Goal: Task Accomplishment & Management: Manage account settings

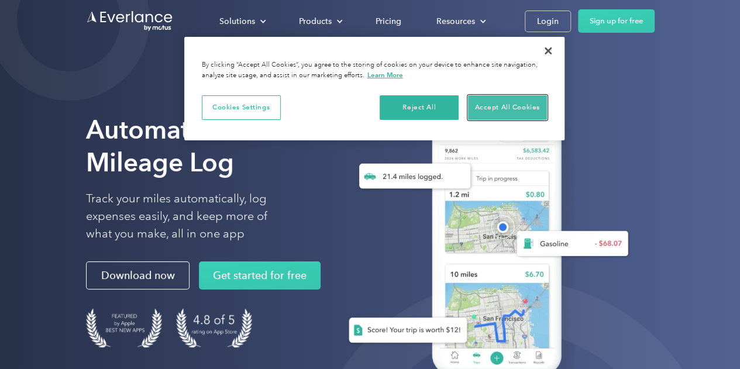
click at [492, 112] on button "Accept All Cookies" at bounding box center [507, 107] width 79 height 25
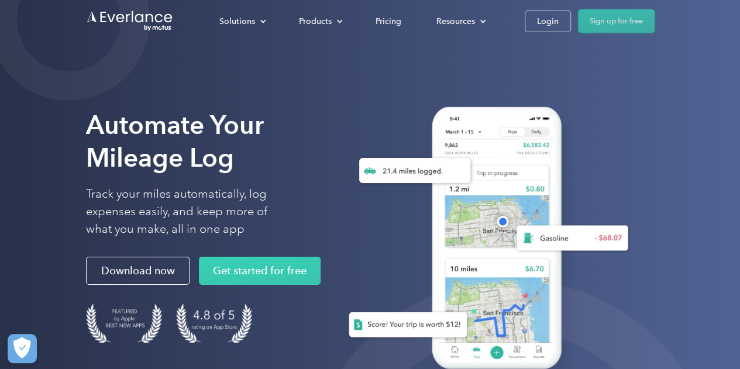
click at [601, 22] on link "Sign up for free" at bounding box center [616, 20] width 77 height 23
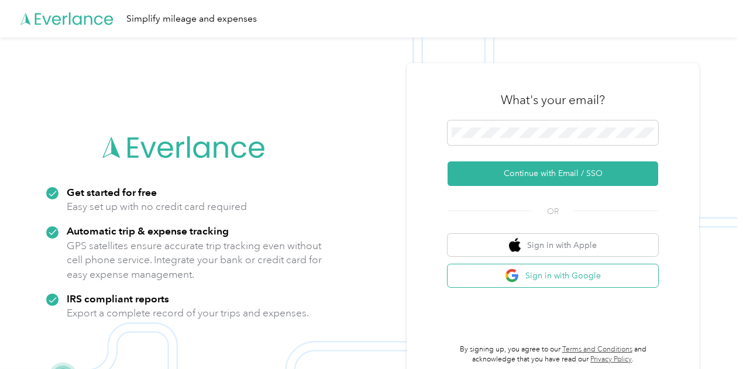
click at [504, 279] on button "Sign in with Google" at bounding box center [553, 275] width 211 height 23
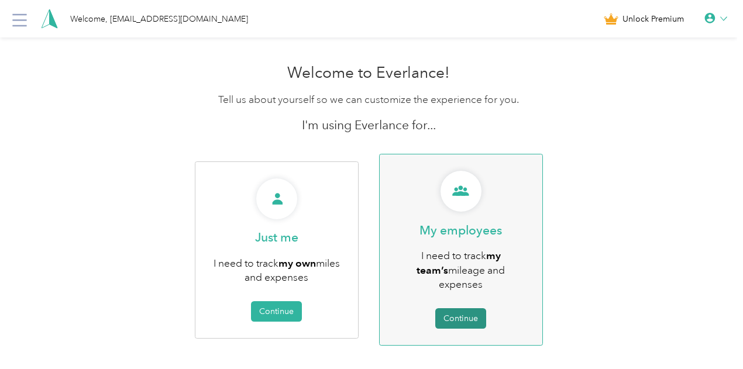
click at [463, 308] on button "Continue" at bounding box center [460, 318] width 51 height 20
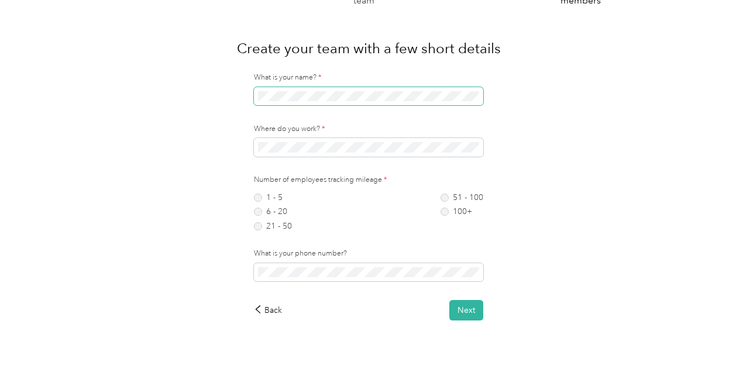
scroll to position [52, 0]
click at [260, 201] on label "1 - 5" at bounding box center [273, 197] width 38 height 8
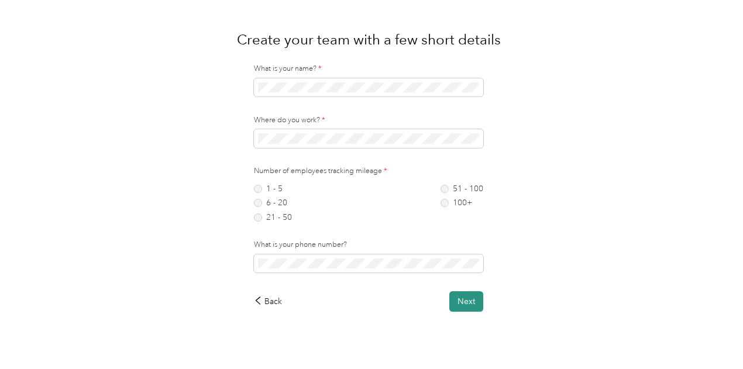
click at [476, 305] on button "Next" at bounding box center [466, 301] width 34 height 20
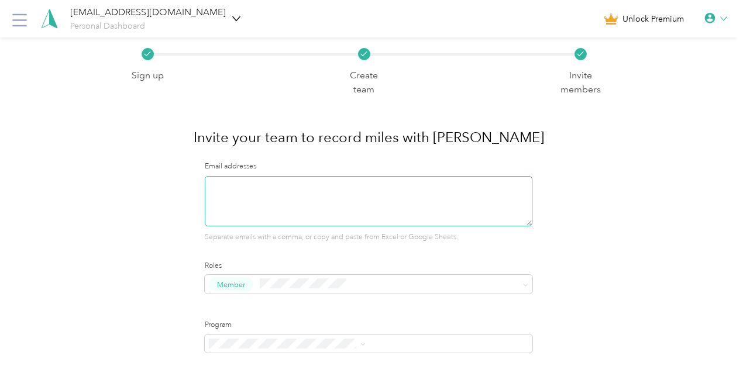
click at [326, 224] on textarea at bounding box center [369, 201] width 328 height 50
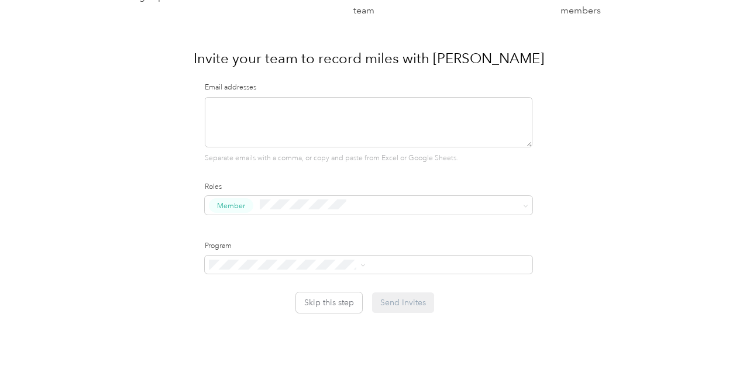
scroll to position [117, 0]
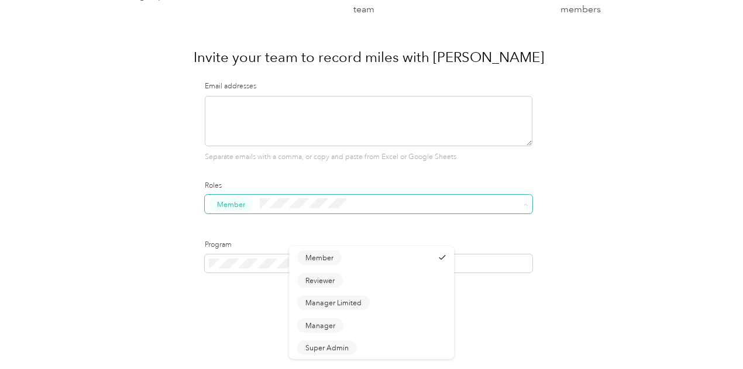
click at [357, 212] on span "Member" at bounding box center [369, 204] width 328 height 19
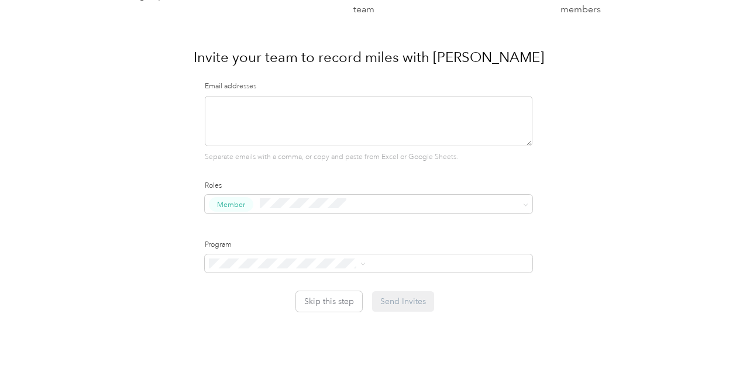
click at [315, 343] on button "Super Admin" at bounding box center [327, 350] width 60 height 15
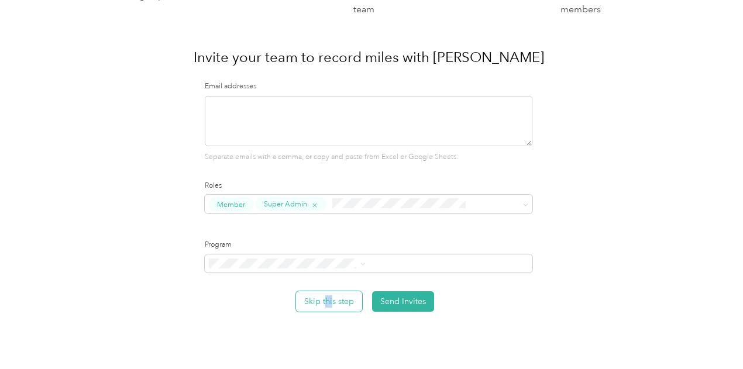
drag, startPoint x: 411, startPoint y: 314, endPoint x: 417, endPoint y: 301, distance: 14.7
click at [417, 301] on div "Sign up Create team Invite members Invite your team to record miles with Everla…" at bounding box center [368, 163] width 737 height 412
click at [362, 301] on button "Skip this step" at bounding box center [329, 301] width 66 height 20
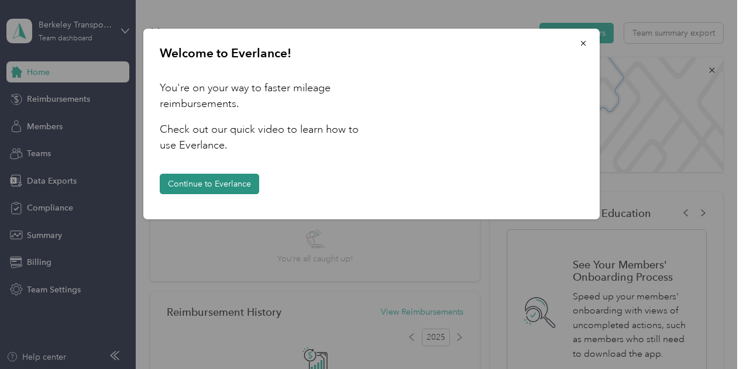
click at [229, 192] on button "Continue to Everlance" at bounding box center [209, 184] width 99 height 20
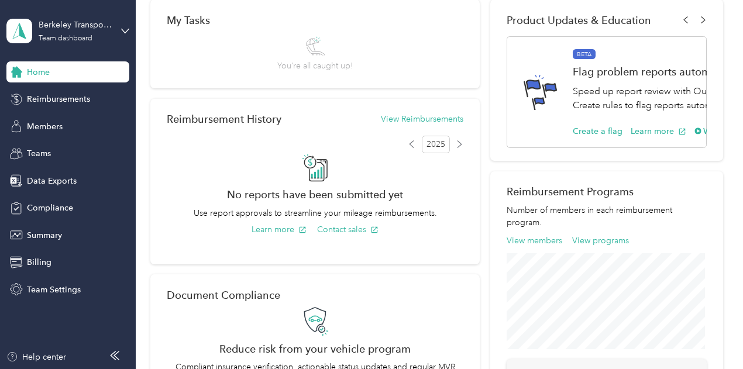
scroll to position [192, 0]
click at [66, 97] on span "Reimbursements" at bounding box center [58, 99] width 63 height 12
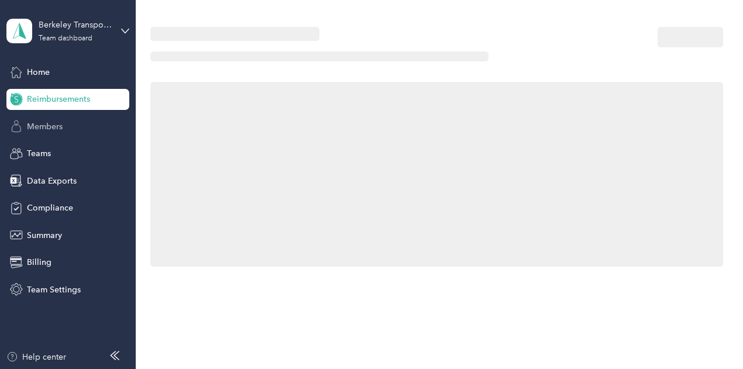
click at [42, 124] on span "Members" at bounding box center [45, 127] width 36 height 12
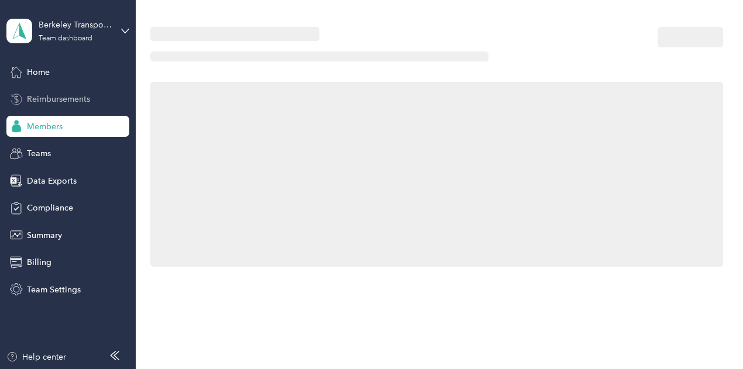
click at [48, 99] on span "Reimbursements" at bounding box center [58, 99] width 63 height 12
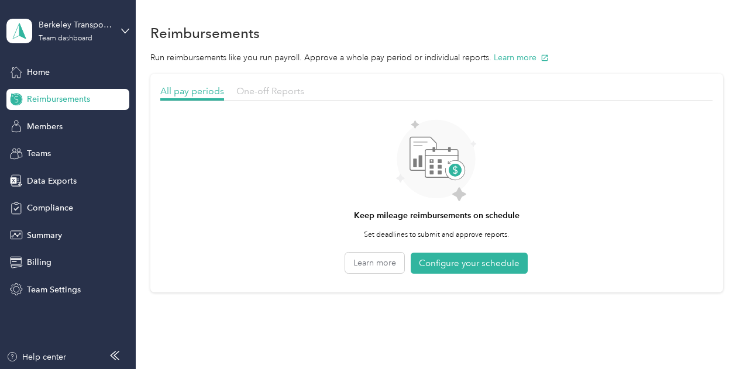
click at [274, 94] on span "One-off Reports" at bounding box center [270, 90] width 68 height 11
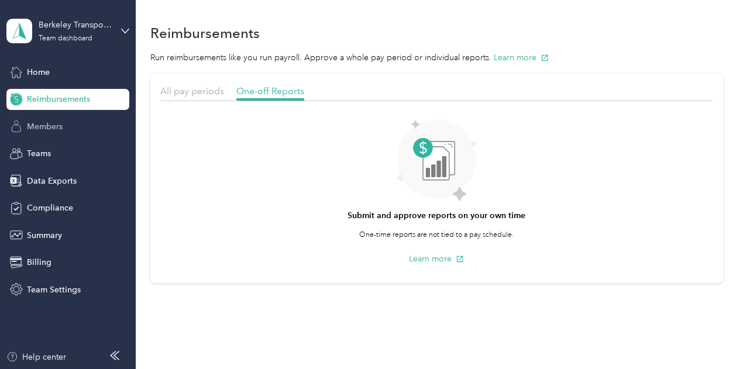
click at [71, 125] on div "Members" at bounding box center [67, 126] width 123 height 21
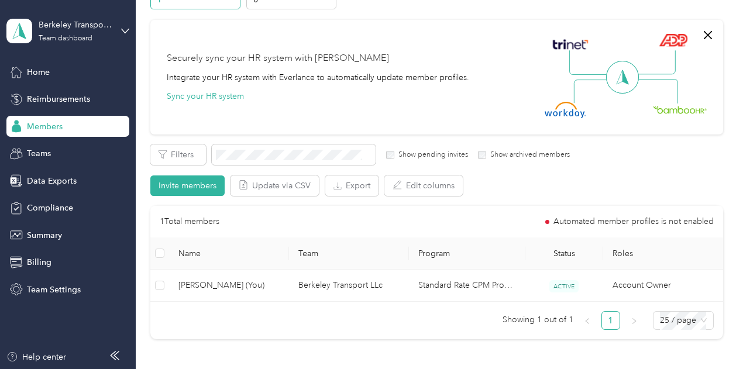
scroll to position [84, 0]
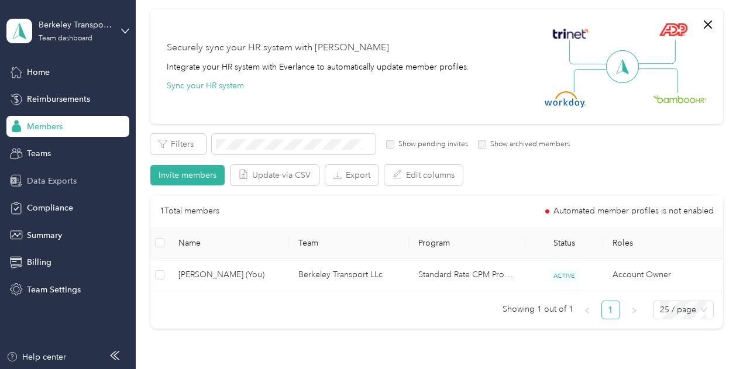
click at [44, 179] on span "Data Exports" at bounding box center [52, 181] width 50 height 12
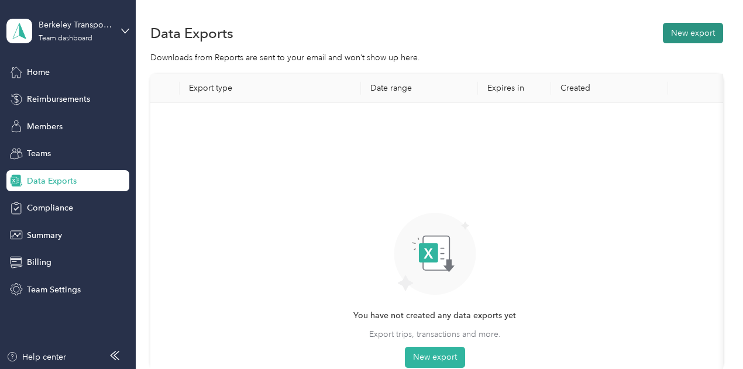
click at [683, 27] on button "New export" at bounding box center [693, 33] width 60 height 20
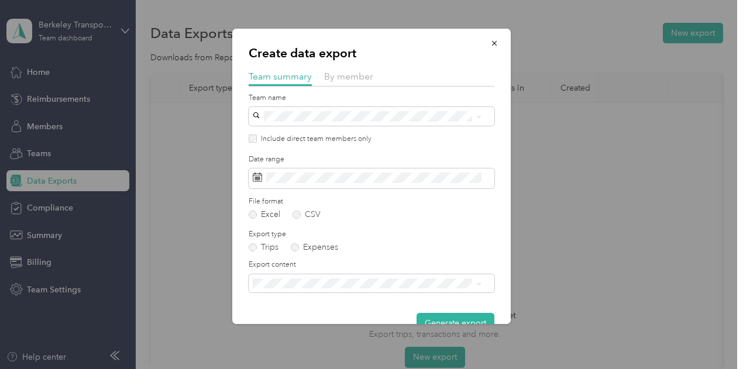
scroll to position [25, 0]
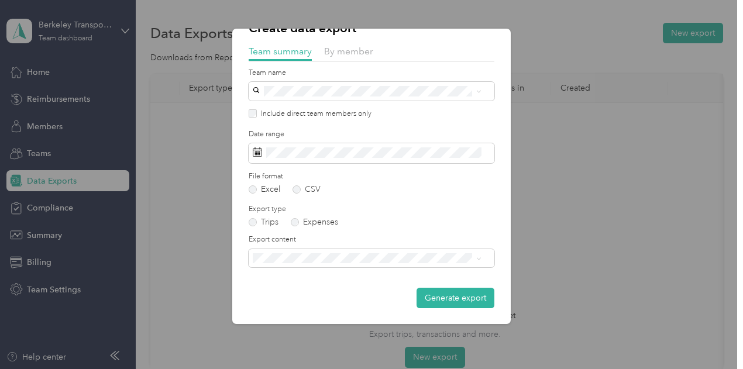
click at [556, 125] on div "Create data export Team summary By member Team name Include direct team members…" at bounding box center [510, 178] width 278 height 299
click at [546, 269] on div "Create data export Team summary By member Team name Include direct team members…" at bounding box center [510, 178] width 278 height 299
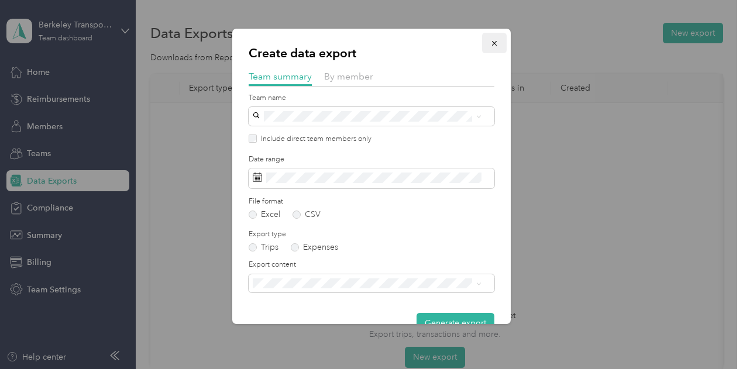
click at [490, 43] on icon "button" at bounding box center [494, 43] width 8 height 8
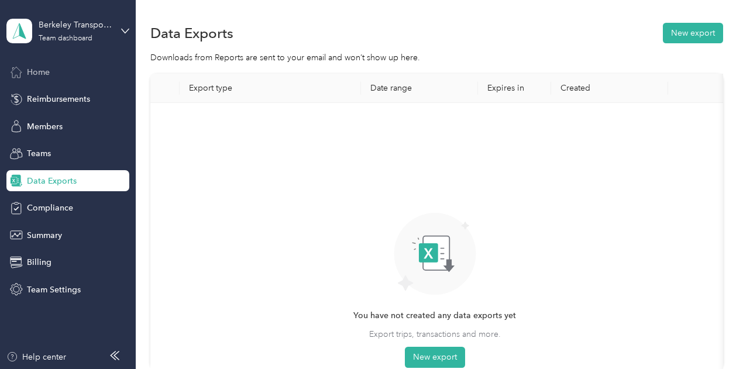
click at [52, 74] on div "Home" at bounding box center [67, 71] width 123 height 21
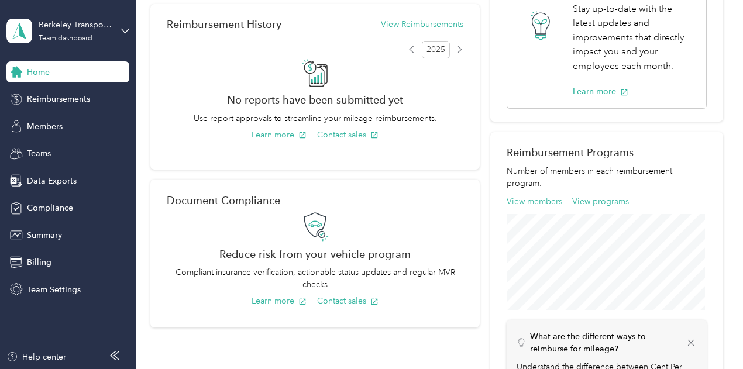
scroll to position [287, 0]
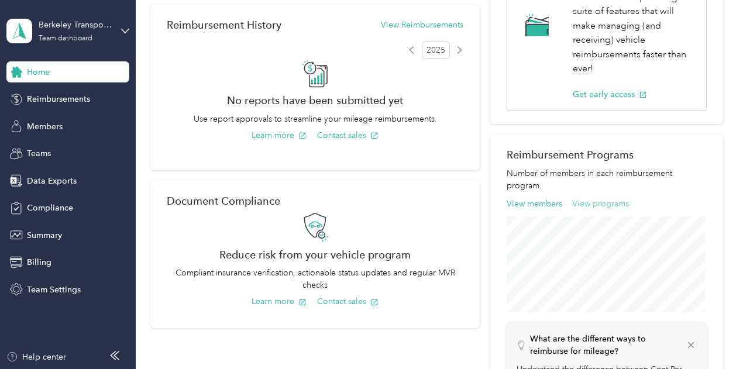
click at [600, 205] on button "View programs" at bounding box center [600, 204] width 57 height 12
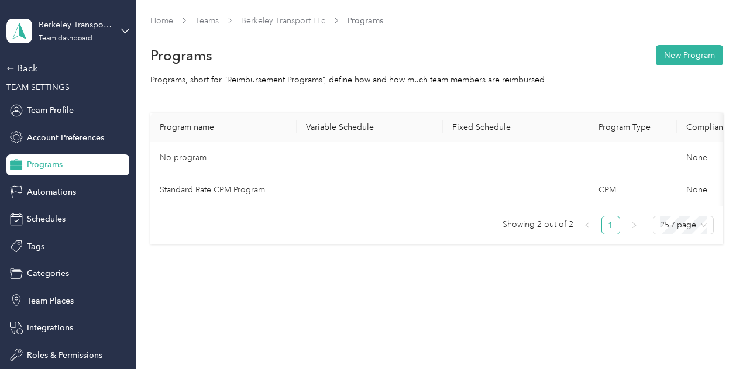
scroll to position [4, 0]
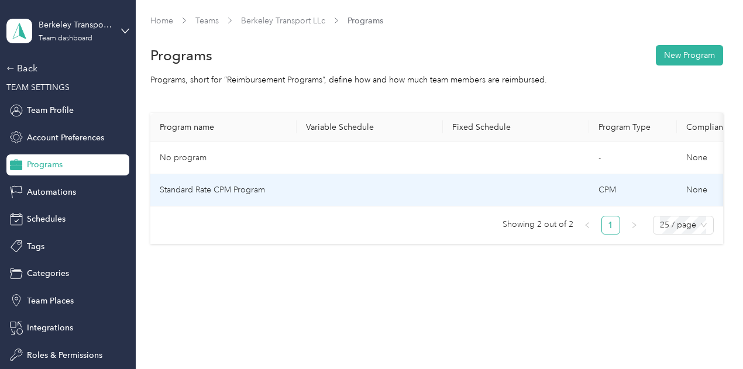
click at [223, 189] on td "Standard Rate CPM Program" at bounding box center [223, 190] width 146 height 32
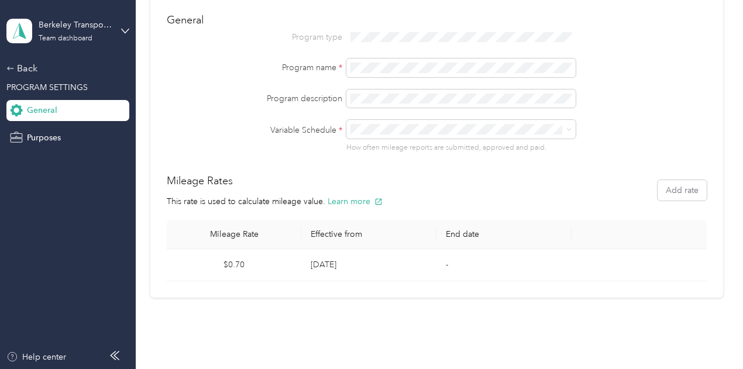
scroll to position [89, 0]
click at [245, 264] on td "$0.70" at bounding box center [234, 266] width 135 height 32
click at [239, 264] on td "$0.70" at bounding box center [234, 266] width 135 height 32
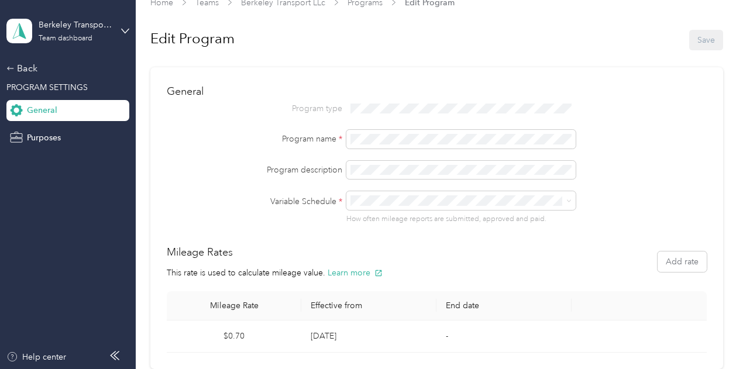
scroll to position [16, 0]
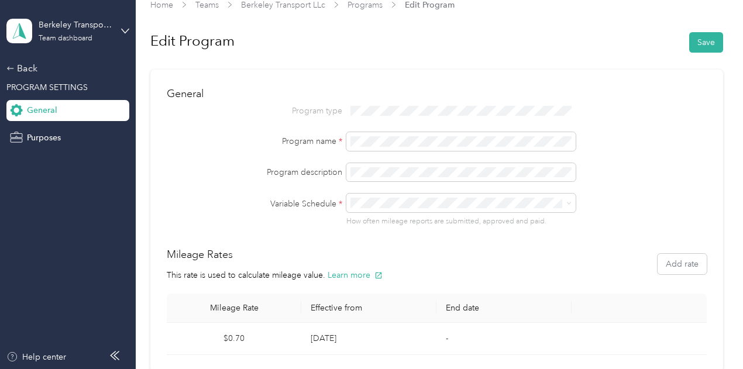
click at [389, 269] on ol "Biweekly Alternate Monthly Biweekly None Weekly 1st & 16th Create new schedule" at bounding box center [460, 279] width 229 height 143
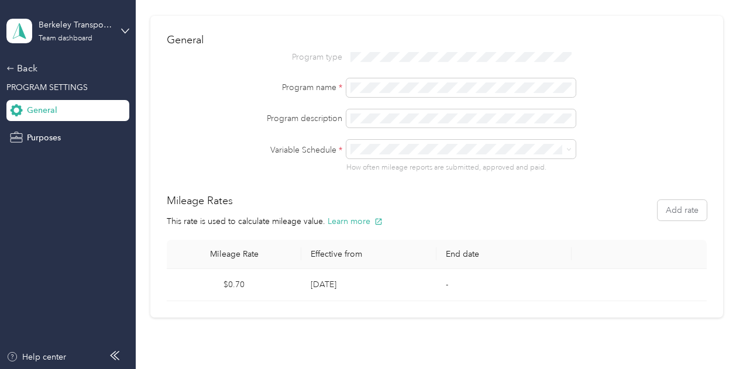
scroll to position [89, 0]
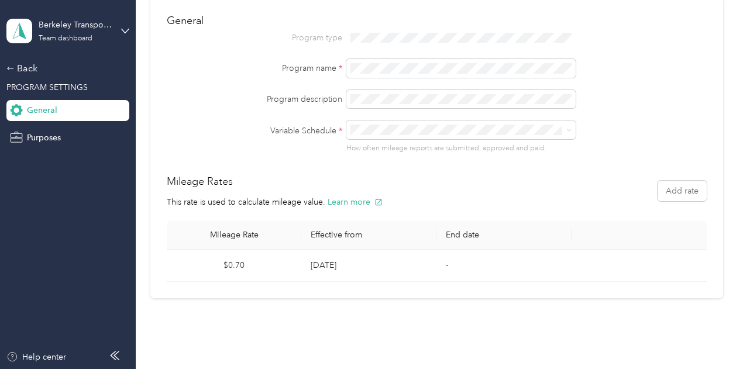
click at [228, 269] on td "$0.70" at bounding box center [234, 266] width 135 height 32
click at [681, 194] on button "Add rate" at bounding box center [682, 191] width 49 height 20
click at [588, 277] on button "Save" at bounding box center [590, 282] width 18 height 13
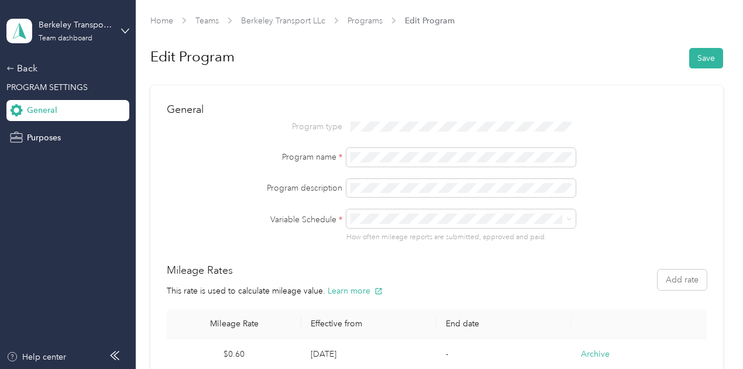
scroll to position [121, 0]
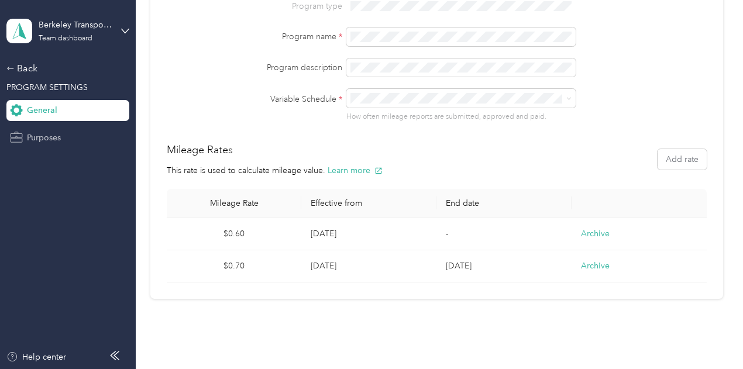
click at [58, 141] on span "Purposes" at bounding box center [44, 138] width 34 height 12
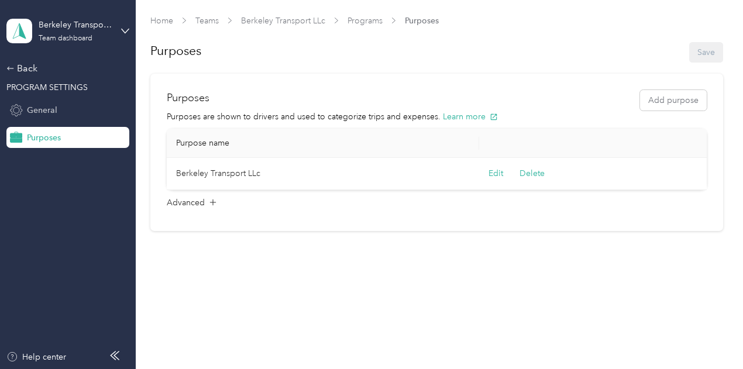
click at [60, 102] on div "General" at bounding box center [67, 110] width 123 height 21
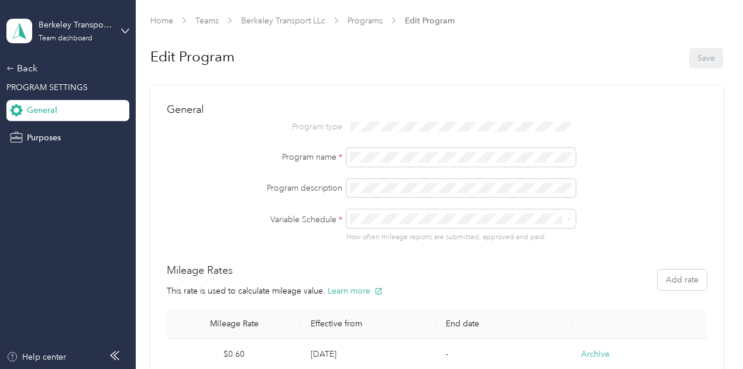
scroll to position [121, 0]
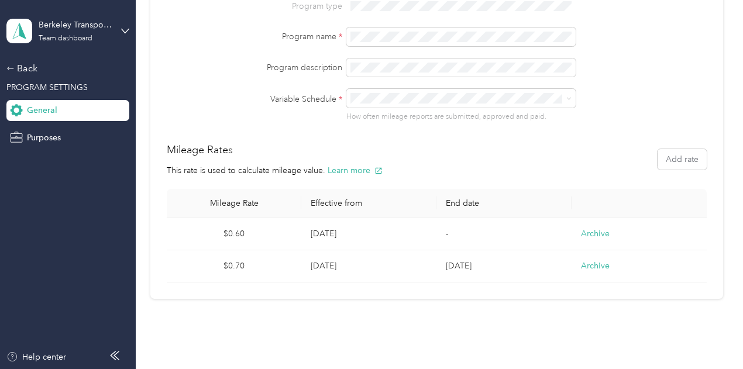
click at [412, 239] on td "[DATE]" at bounding box center [368, 234] width 135 height 32
click at [595, 269] on button "Archive" at bounding box center [595, 266] width 29 height 12
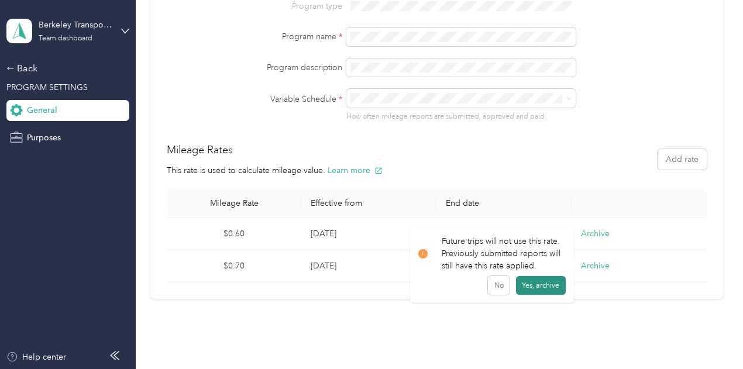
click at [534, 293] on button "Yes, archive" at bounding box center [541, 285] width 50 height 19
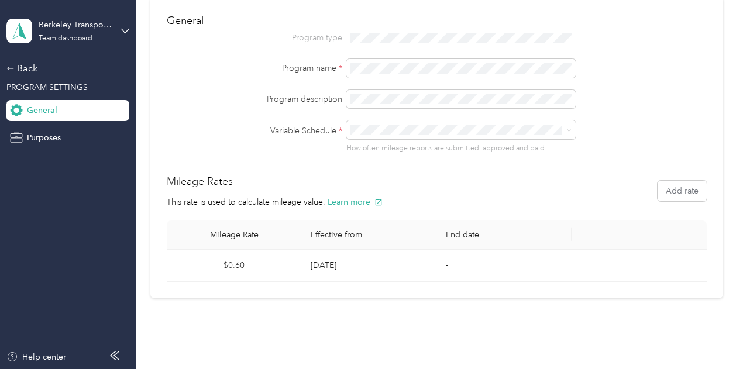
scroll to position [0, 0]
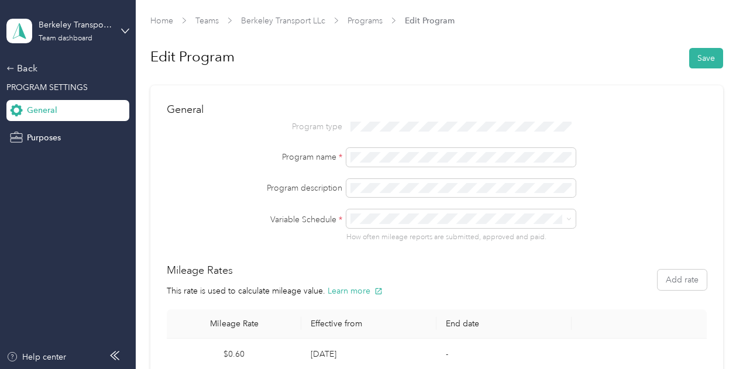
click at [390, 113] on div "Biweekly" at bounding box center [460, 115] width 213 height 12
click at [687, 68] on div "Edit Program Save" at bounding box center [436, 58] width 573 height 42
click at [706, 54] on button "Save" at bounding box center [706, 58] width 34 height 20
click at [23, 67] on div "Back" at bounding box center [64, 68] width 117 height 14
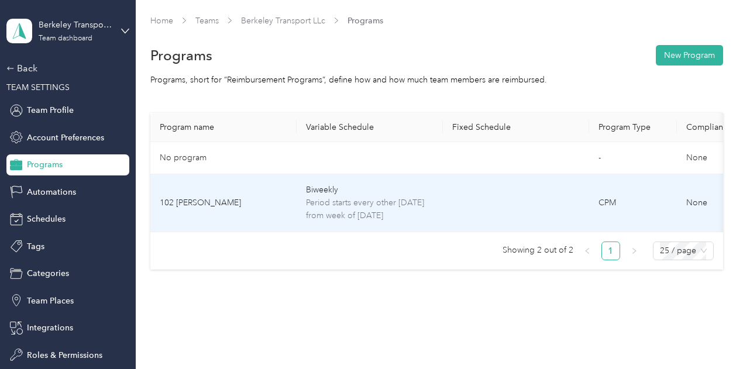
click at [248, 194] on td "102 [PERSON_NAME]" at bounding box center [223, 203] width 146 height 58
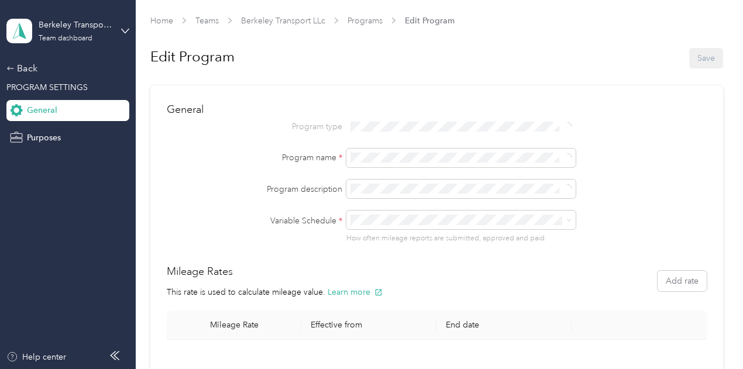
click at [248, 194] on label "Program description" at bounding box center [255, 189] width 176 height 12
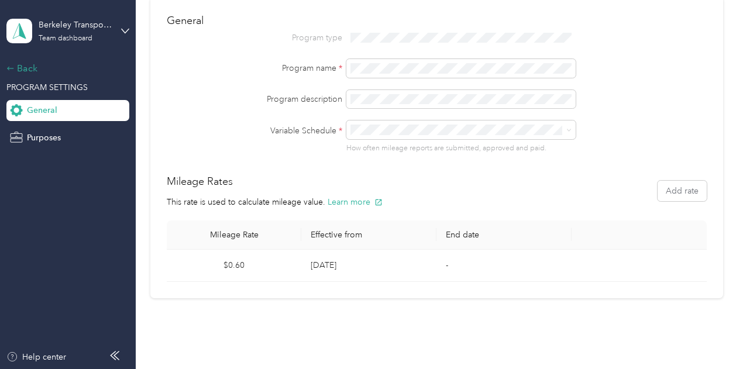
click at [16, 66] on div "Back" at bounding box center [64, 68] width 117 height 14
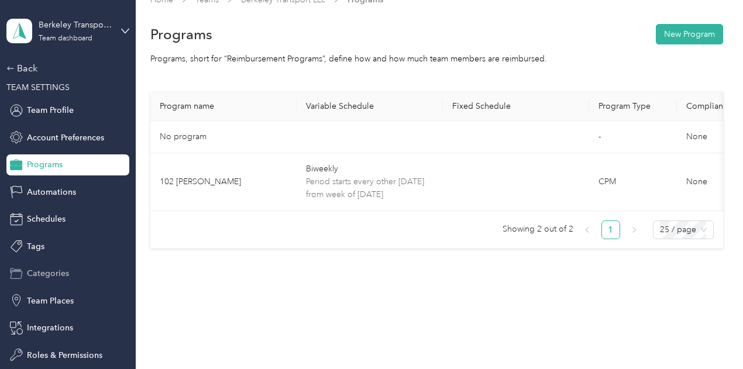
scroll to position [25, 0]
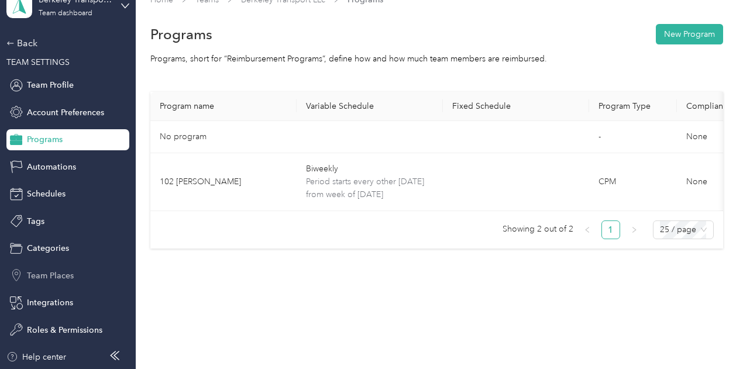
click at [56, 272] on span "Team Places" at bounding box center [50, 276] width 47 height 12
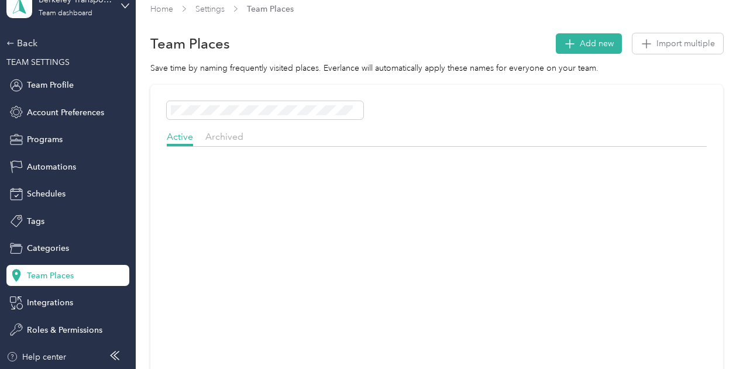
scroll to position [89, 0]
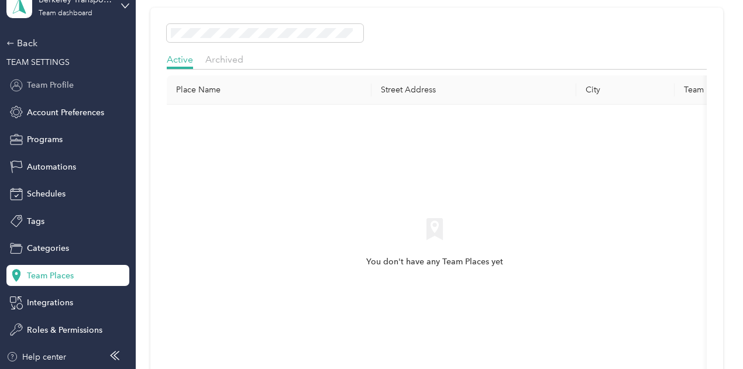
click at [45, 77] on div "Team Profile" at bounding box center [67, 85] width 123 height 21
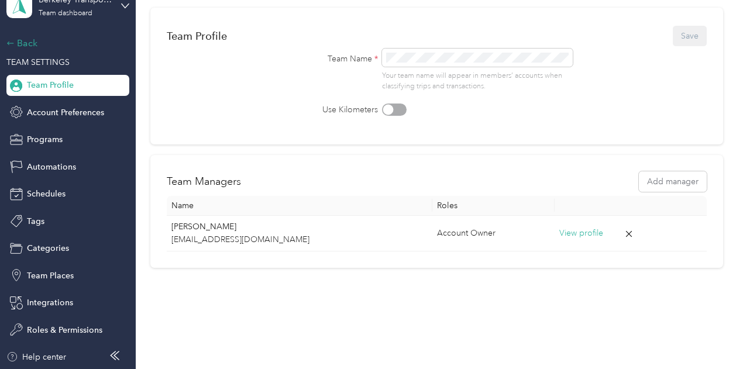
click at [12, 42] on div "Back" at bounding box center [64, 43] width 117 height 14
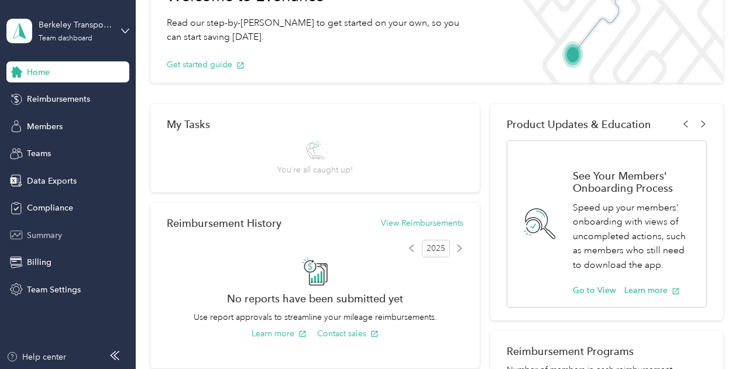
click at [57, 232] on span "Summary" at bounding box center [44, 235] width 35 height 12
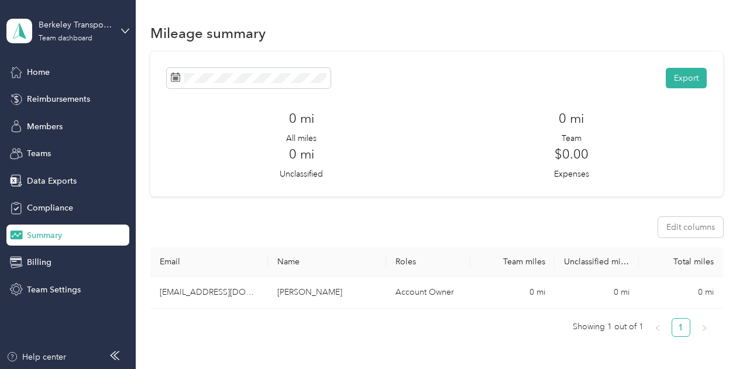
scroll to position [111, 0]
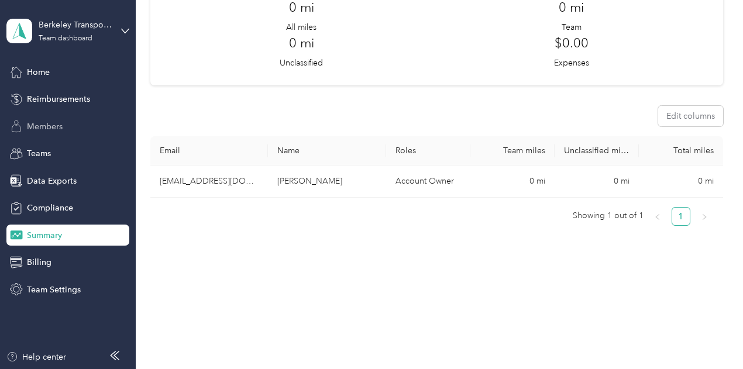
click at [44, 126] on span "Members" at bounding box center [45, 127] width 36 height 12
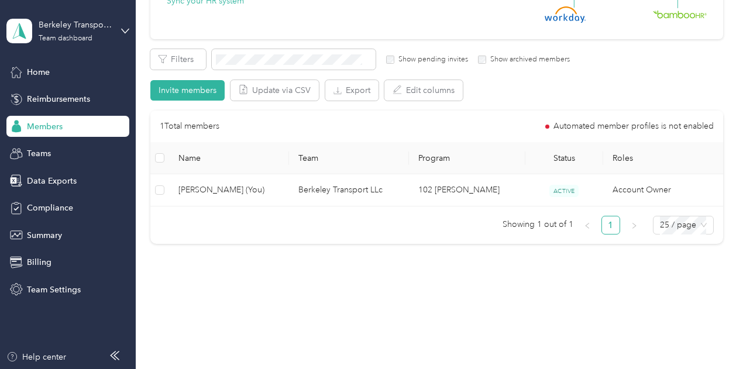
scroll to position [155, 0]
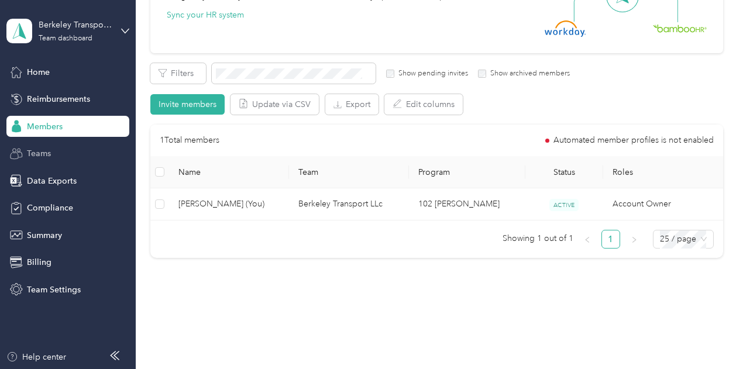
click at [57, 161] on div "Teams" at bounding box center [67, 153] width 123 height 21
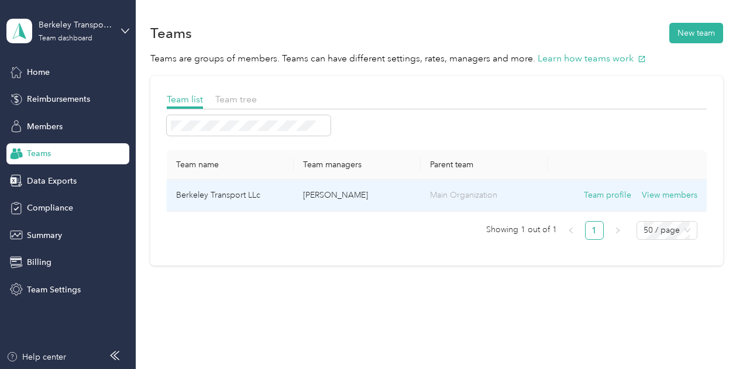
click at [210, 199] on td "Berkeley Transport LLc" at bounding box center [230, 196] width 127 height 32
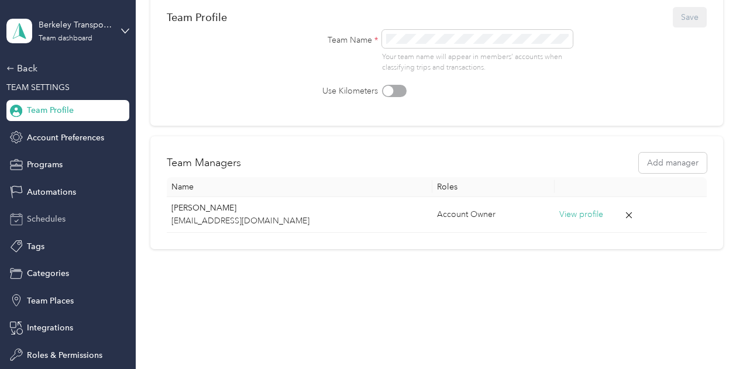
scroll to position [25, 0]
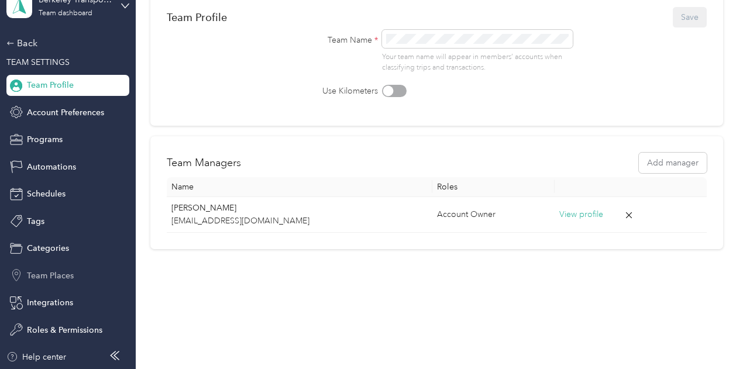
click at [38, 273] on span "Team Places" at bounding box center [50, 276] width 47 height 12
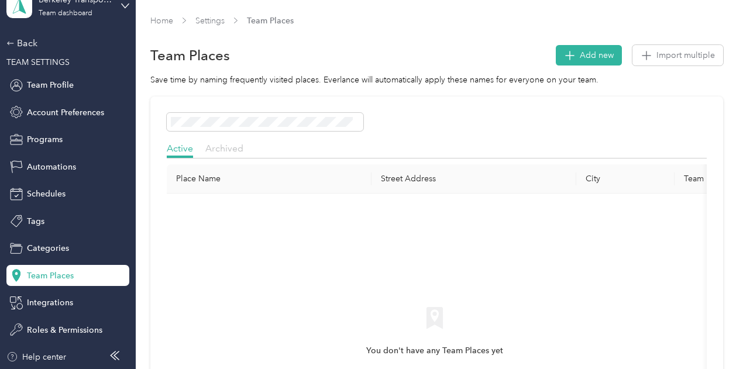
click at [229, 146] on span "Archived" at bounding box center [224, 148] width 38 height 11
click at [177, 150] on span "Active" at bounding box center [180, 148] width 26 height 11
click at [590, 54] on span "Add new" at bounding box center [597, 55] width 34 height 12
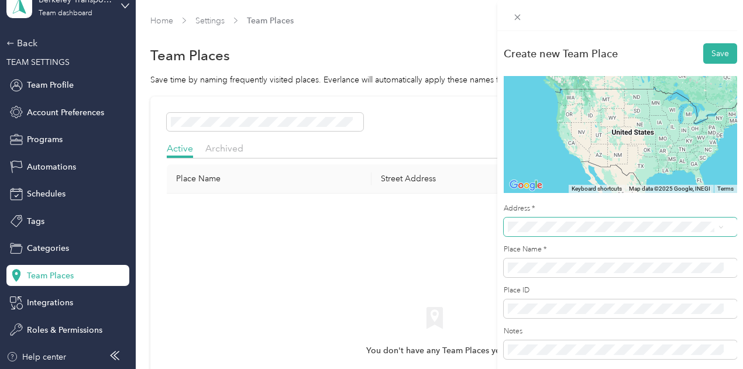
click at [567, 218] on span at bounding box center [620, 227] width 233 height 19
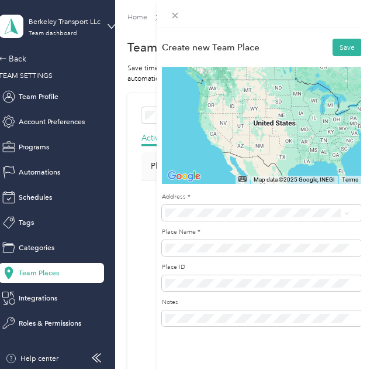
click at [216, 250] on span "[GEOGRAPHIC_DATA] [US_STATE] 93725, [GEOGRAPHIC_DATA]" at bounding box center [253, 248] width 135 height 18
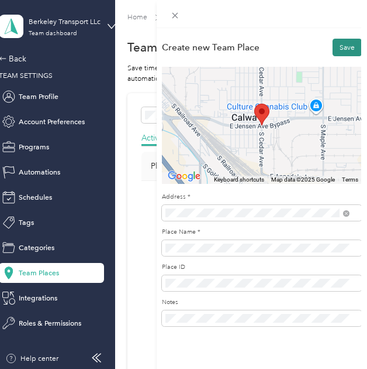
click at [335, 51] on button "Save" at bounding box center [347, 48] width 29 height 18
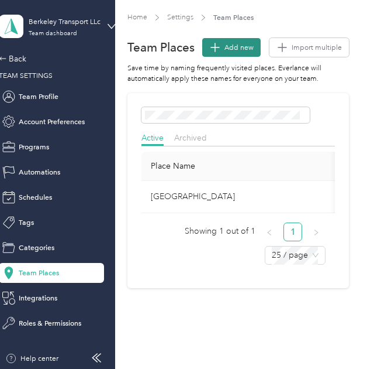
click at [225, 43] on span "Add new" at bounding box center [239, 47] width 29 height 11
